Goal: Task Accomplishment & Management: Use online tool/utility

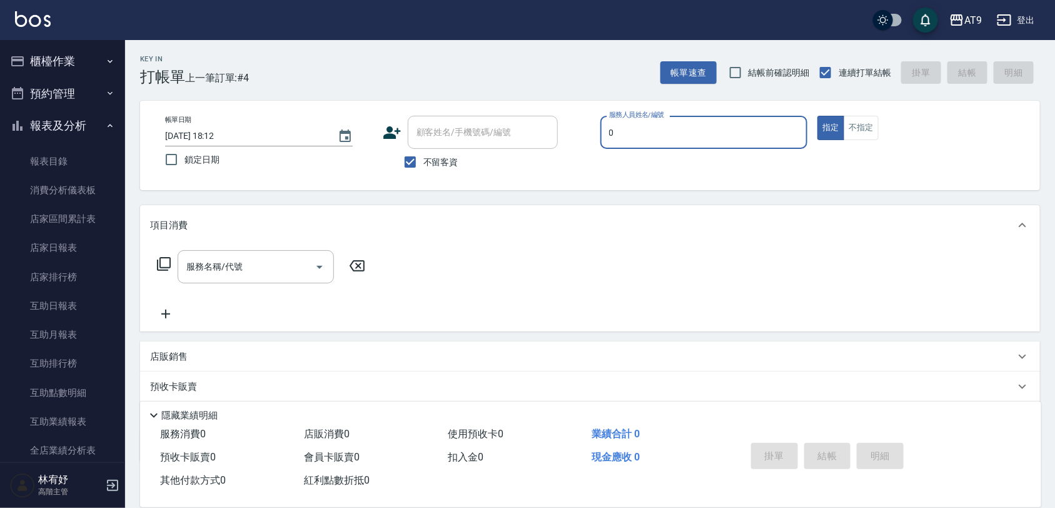
type input "0"
type button "true"
type input "戴汝蓓-0"
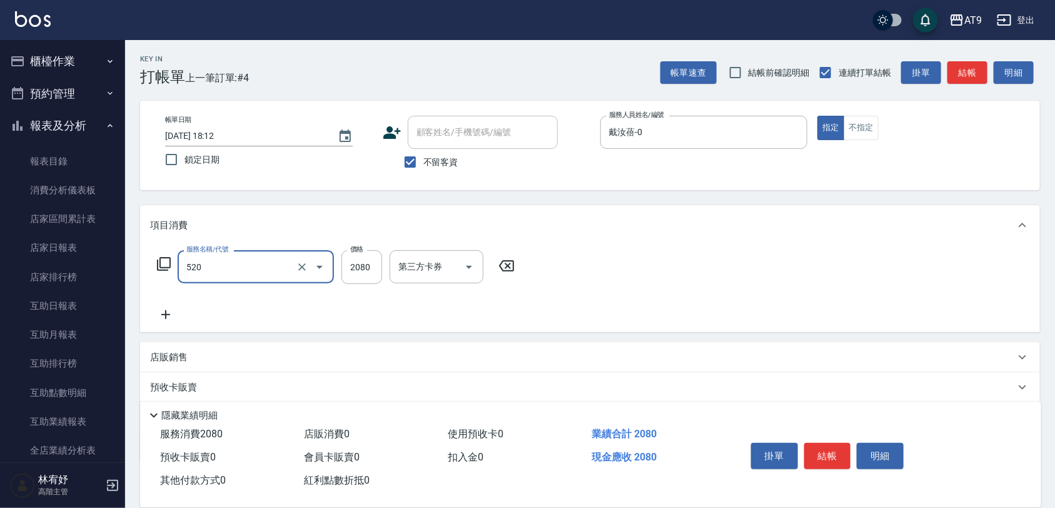
type input "染髮套餐(520)"
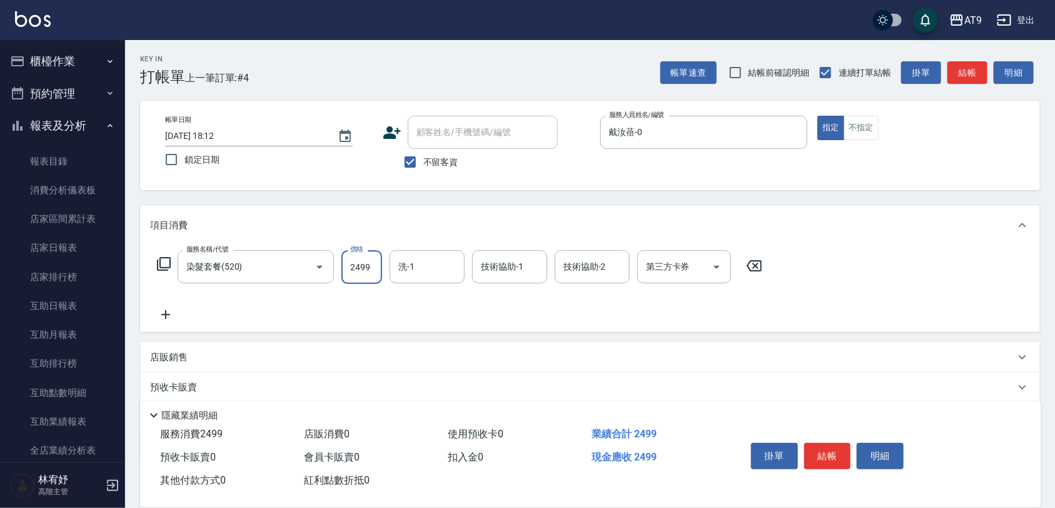
type input "2499"
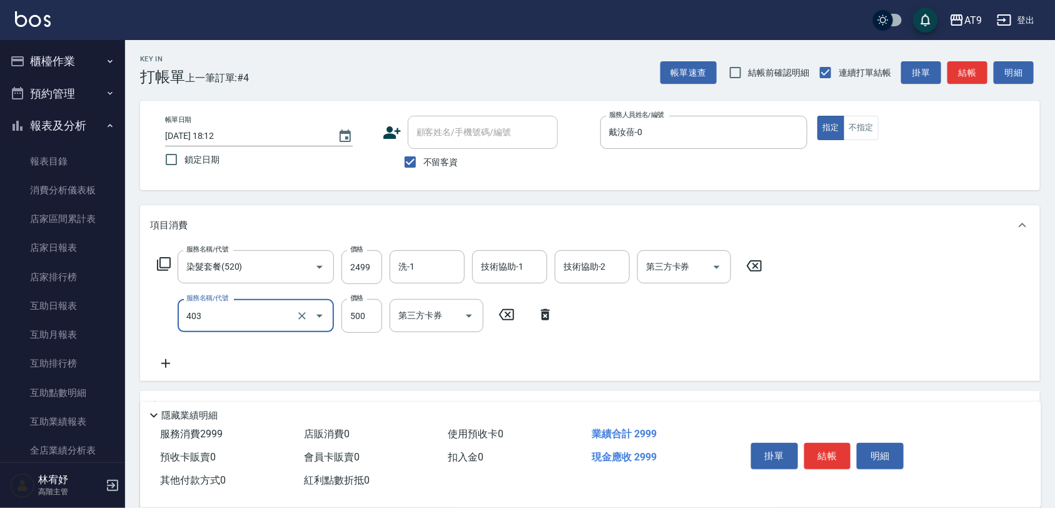
type input "天天護髮(403)"
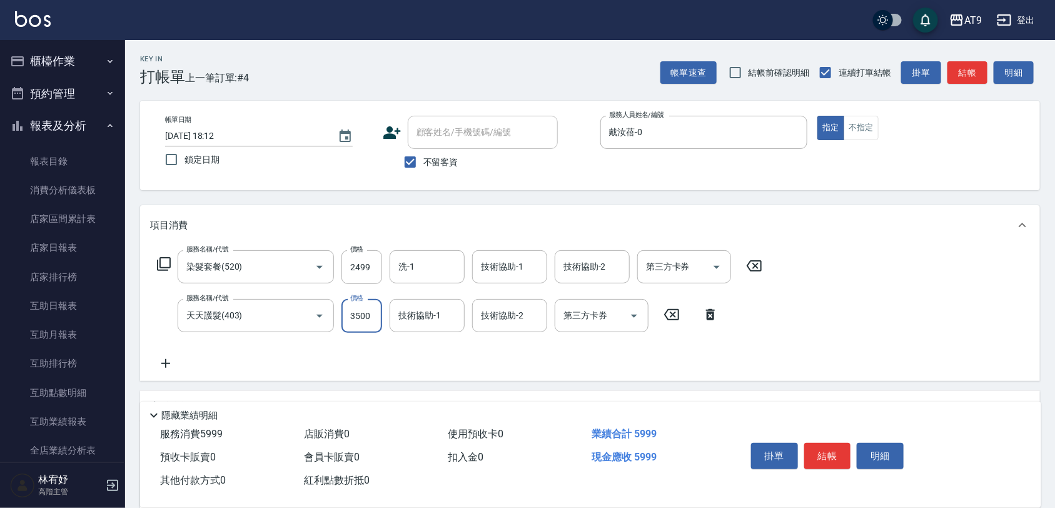
type input "3500"
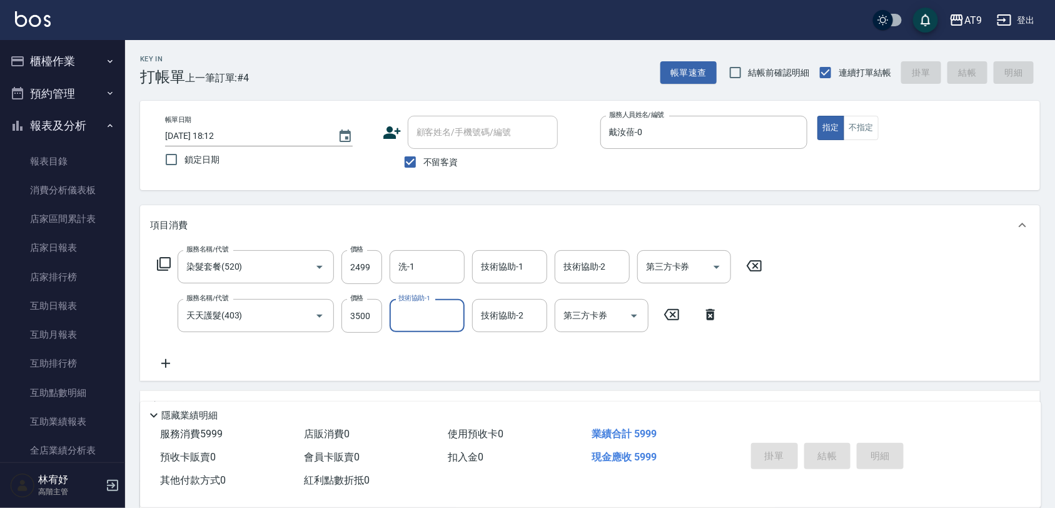
type input "[DATE] 19:24"
